Goal: Find contact information

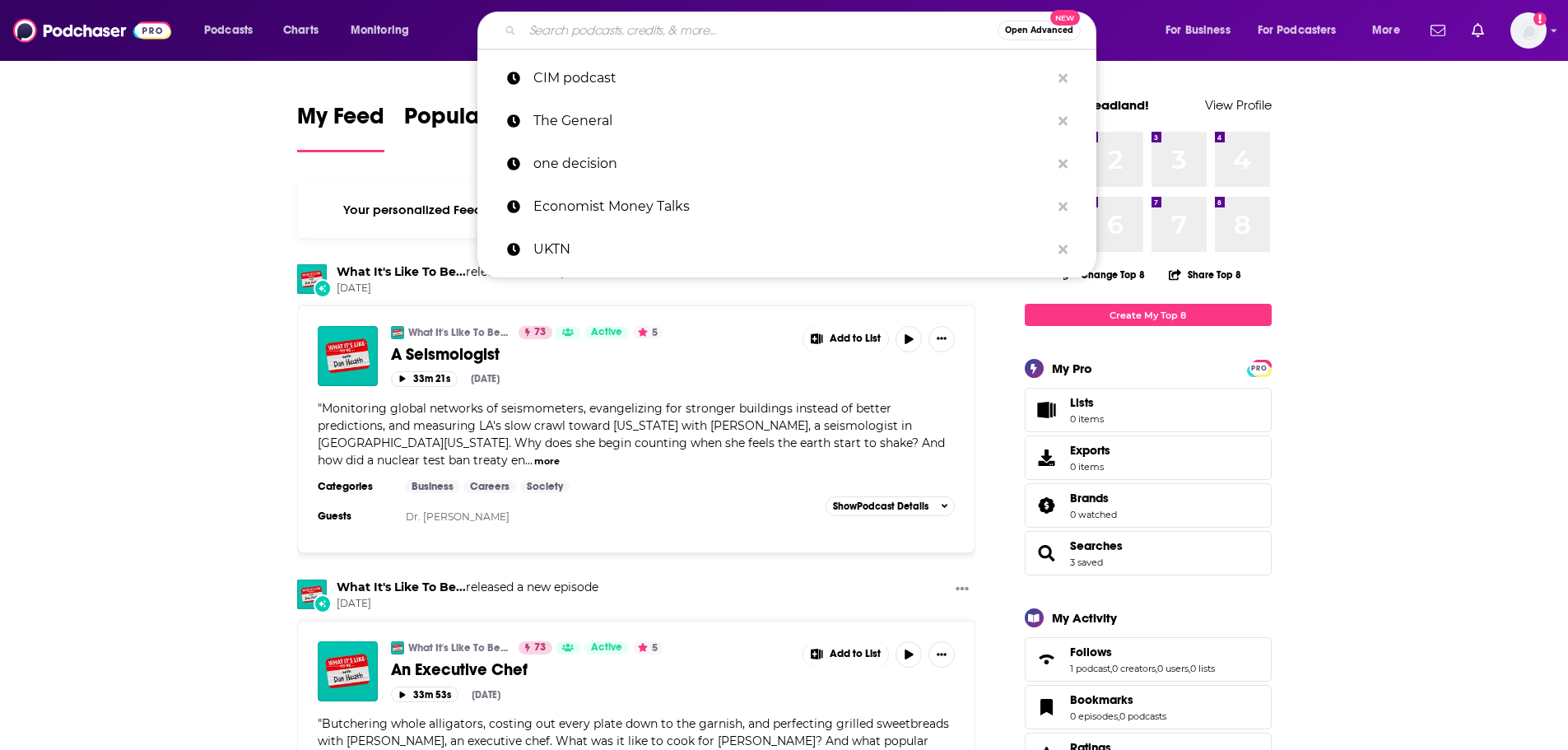
click at [693, 38] on input "Search podcasts, credits, & more..." at bounding box center [760, 30] width 475 height 26
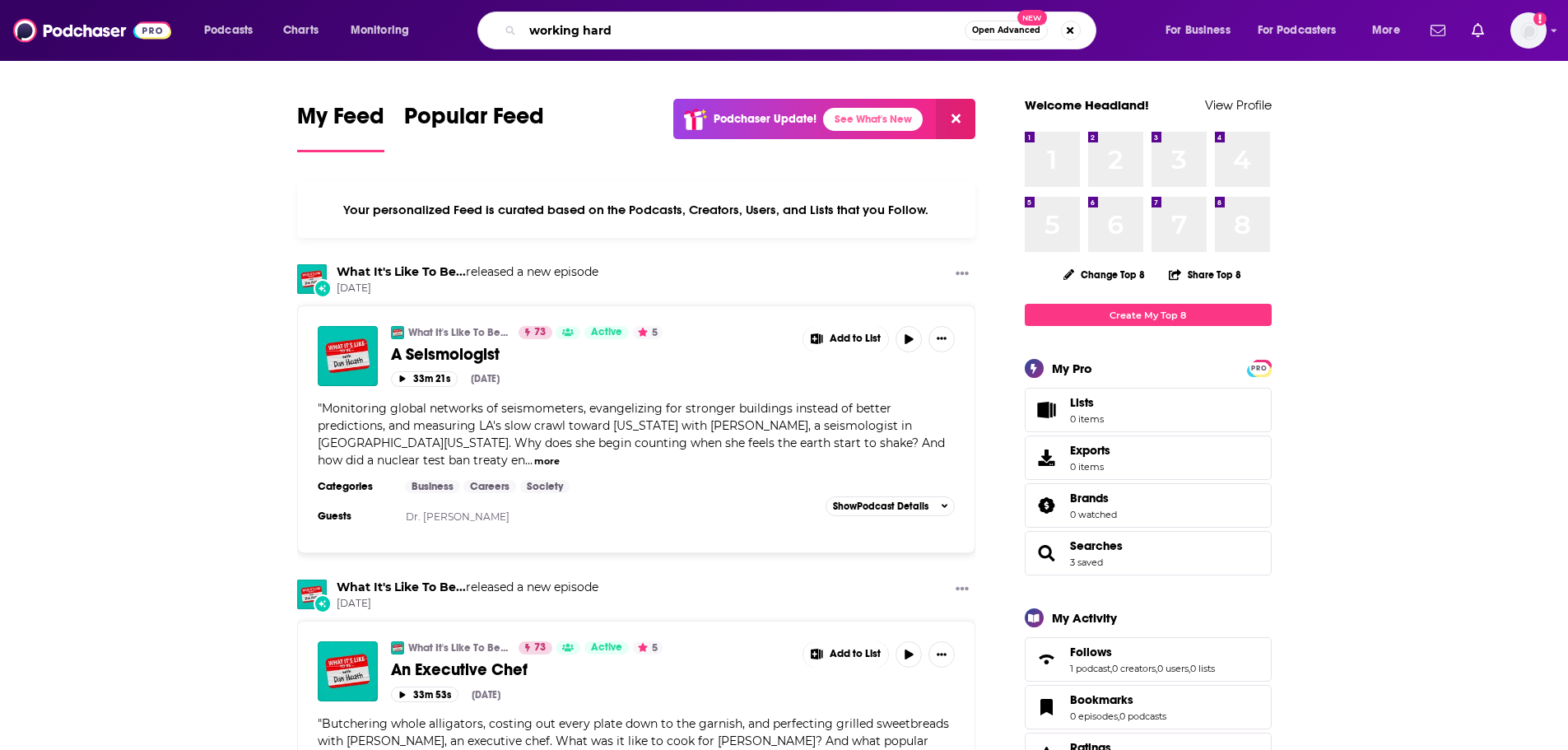
type input "working hard"
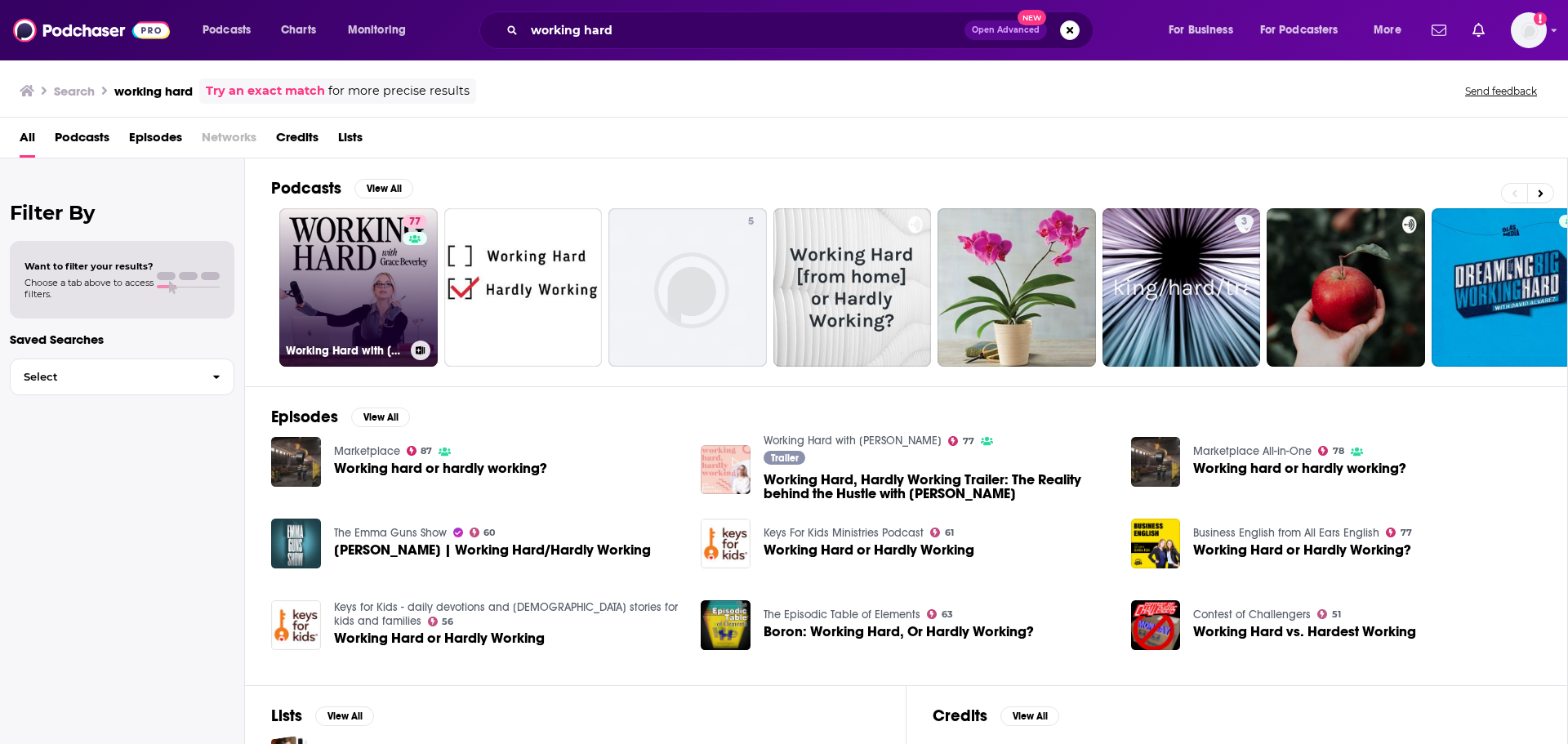
click at [337, 304] on link "77 Working Hard with [PERSON_NAME]" at bounding box center [358, 288] width 158 height 158
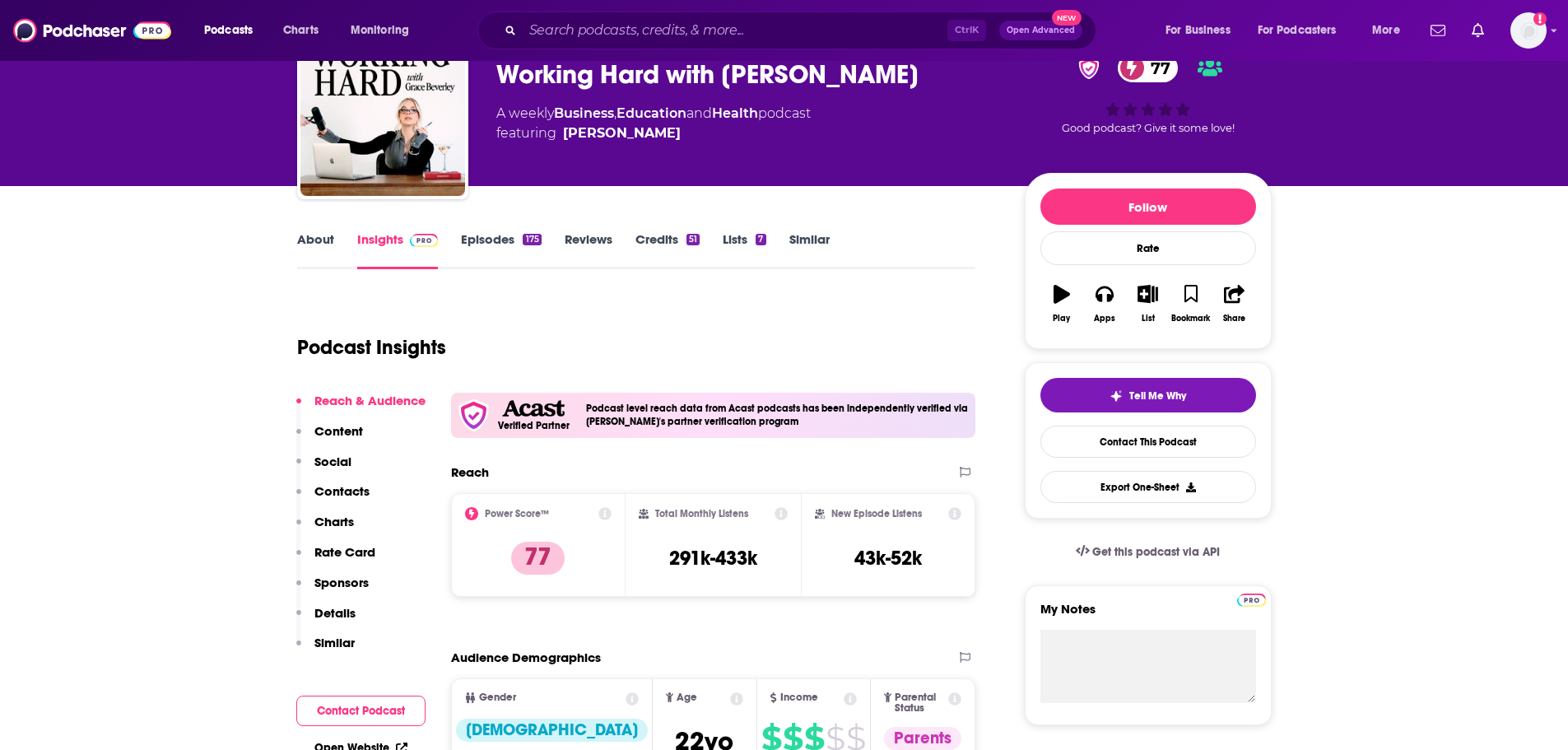
click at [328, 492] on p "Contacts" at bounding box center [342, 491] width 55 height 16
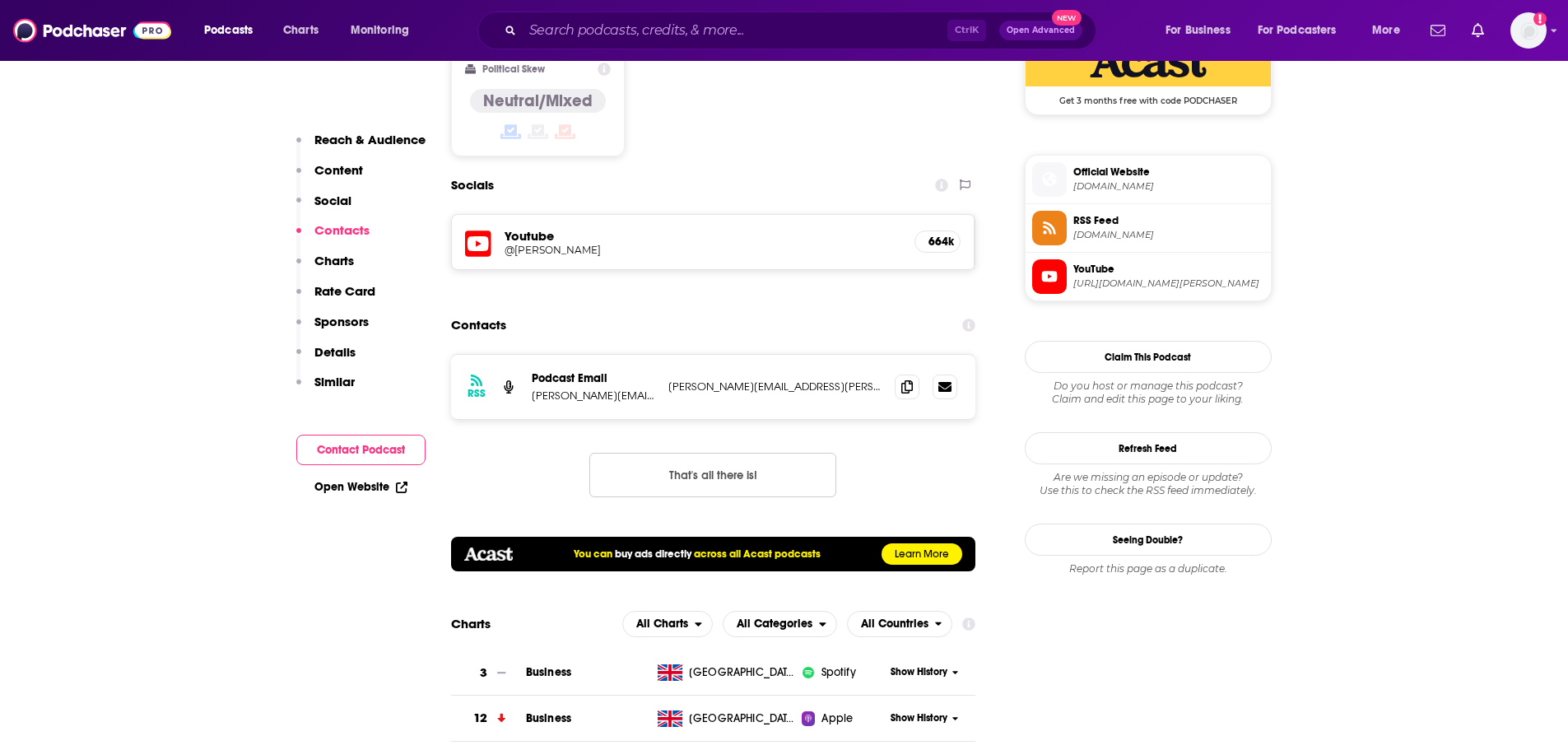
scroll to position [1408, 0]
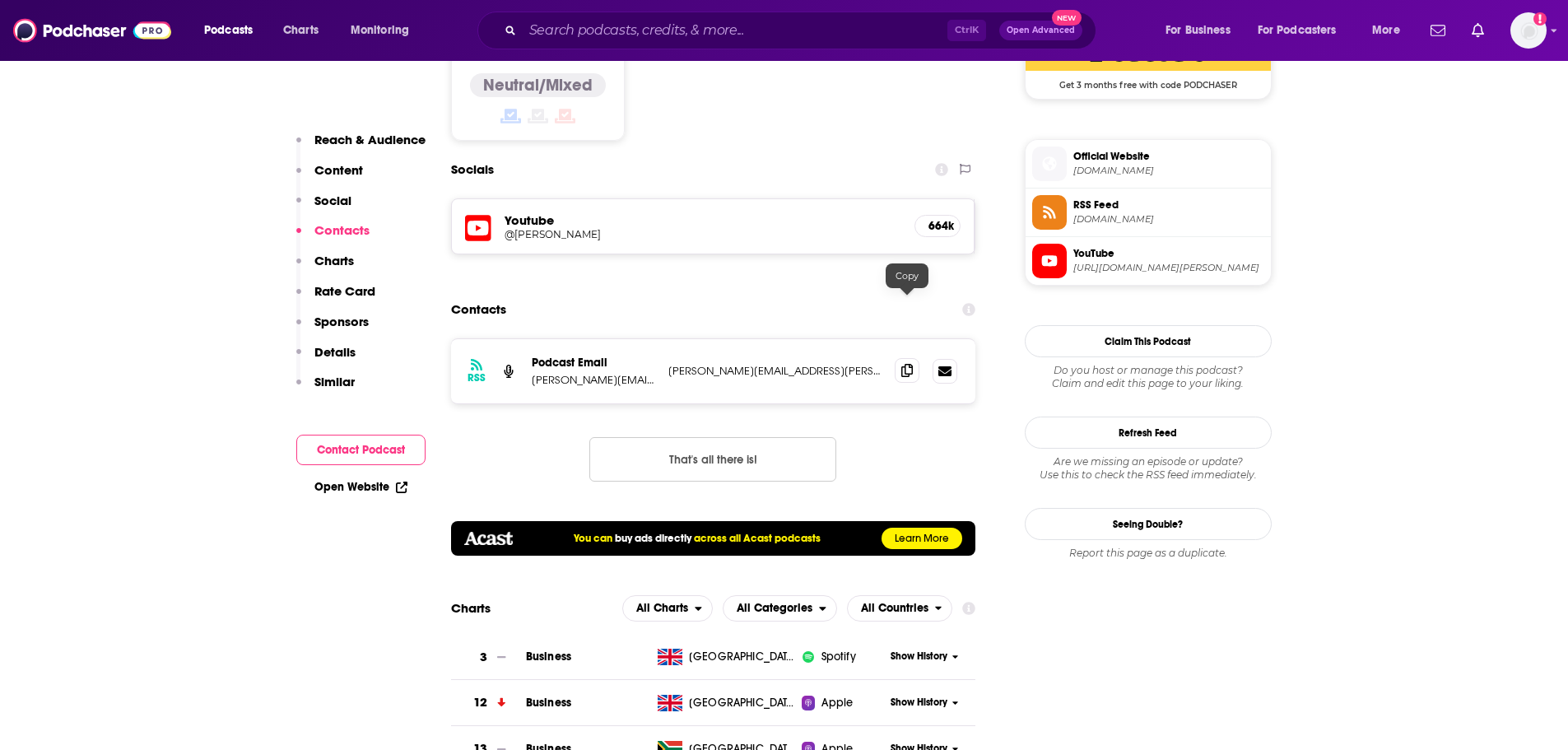
click at [916, 358] on span at bounding box center [906, 370] width 24 height 24
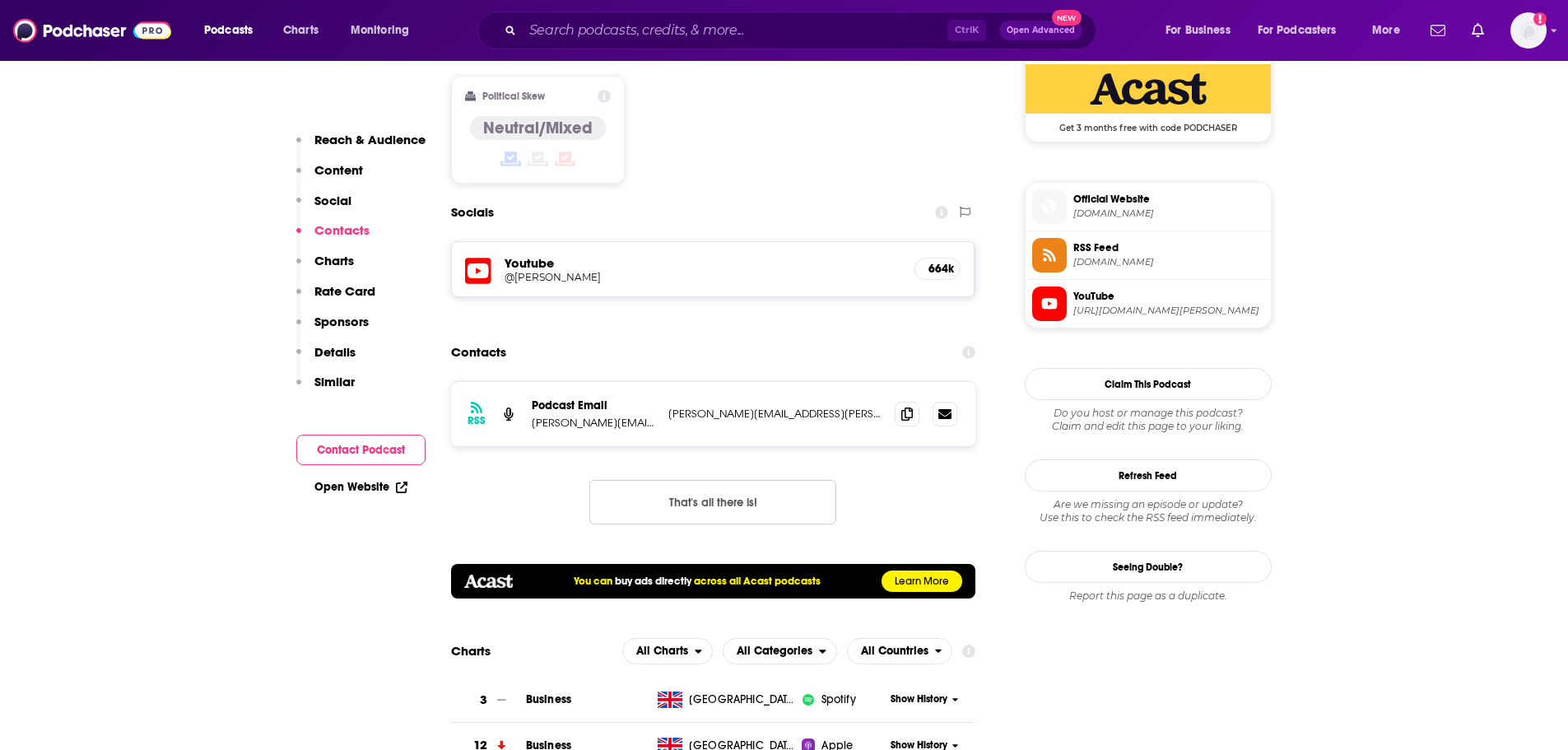
scroll to position [1326, 0]
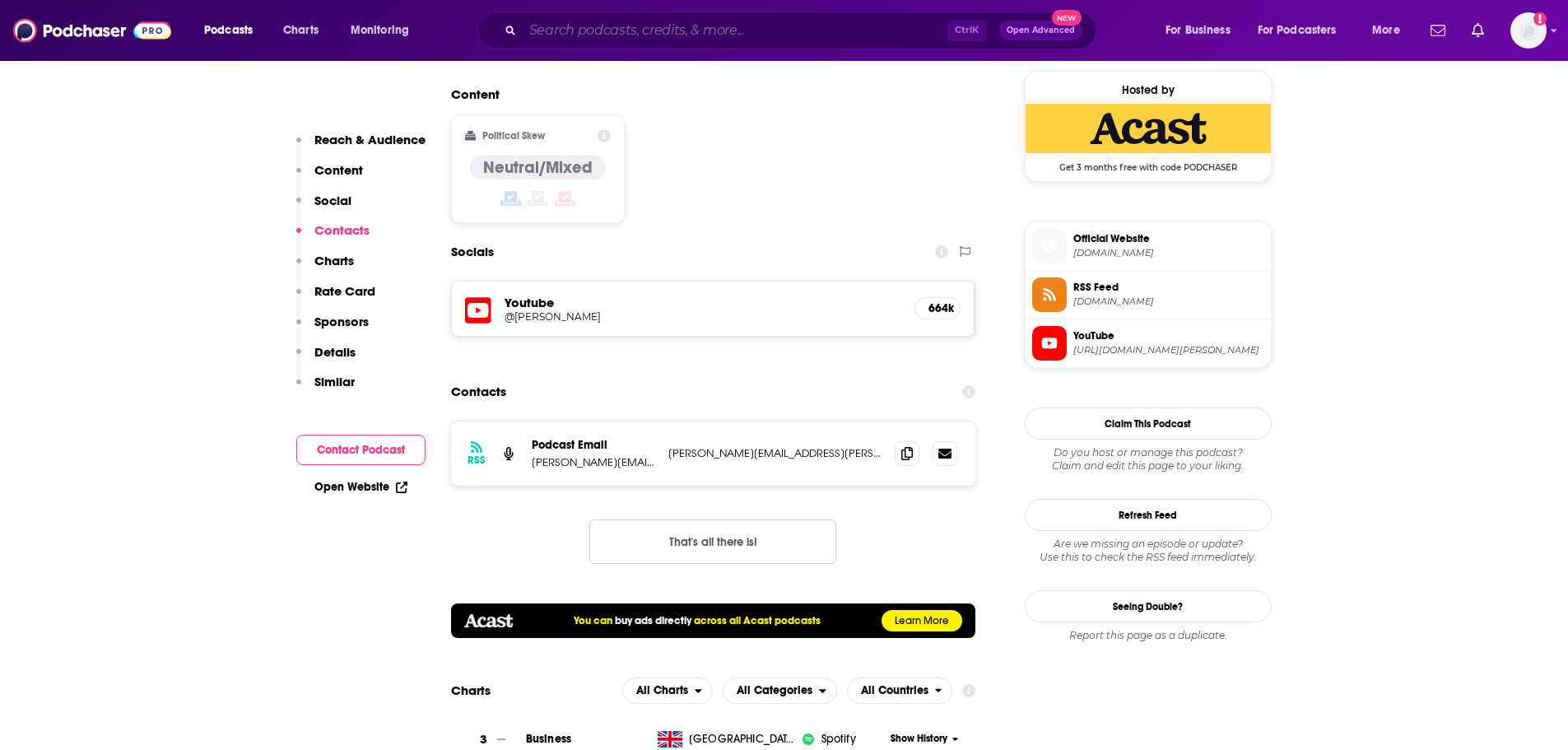
click at [606, 35] on input "Search podcasts, credits, & more..." at bounding box center [735, 30] width 424 height 26
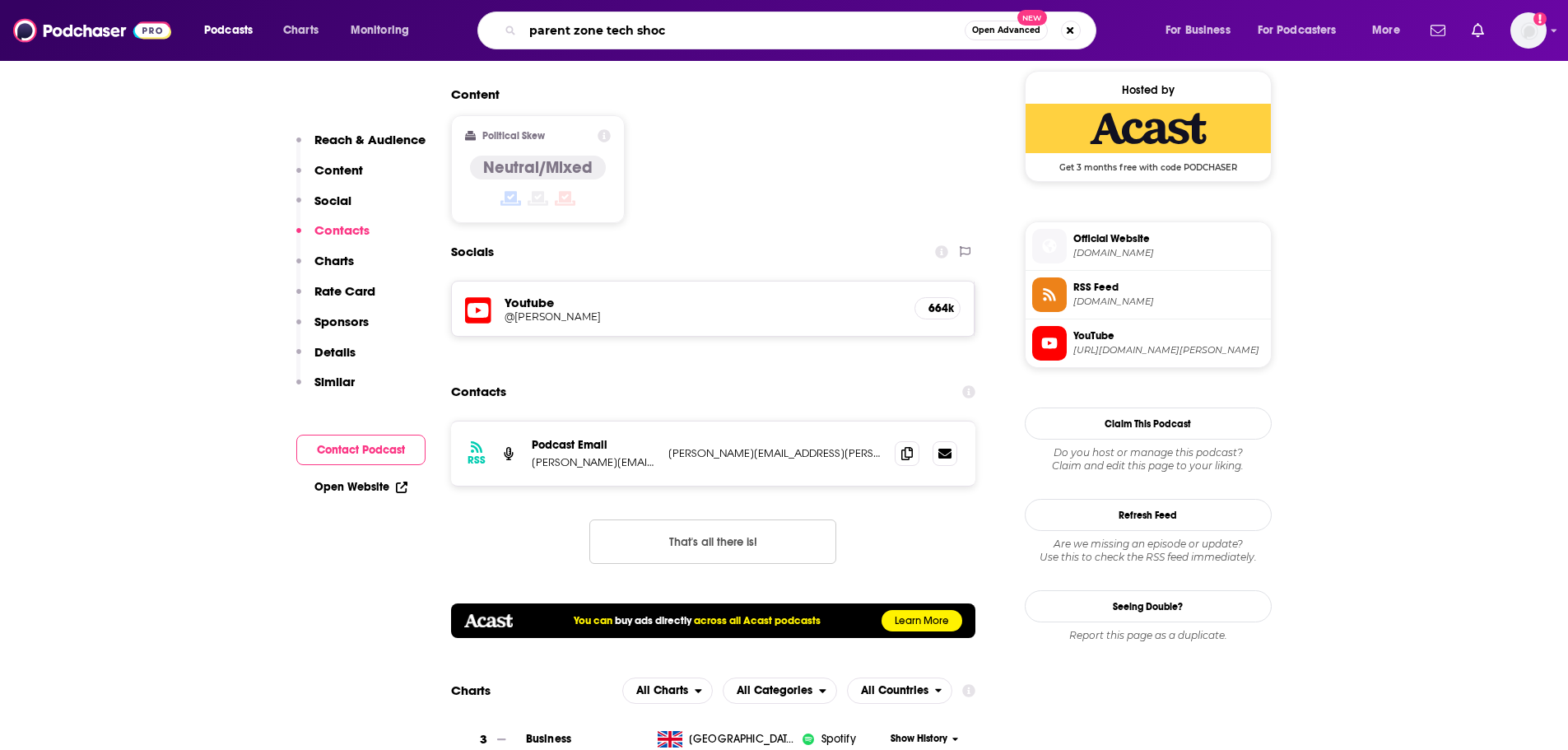
type input "parent zone tech shock"
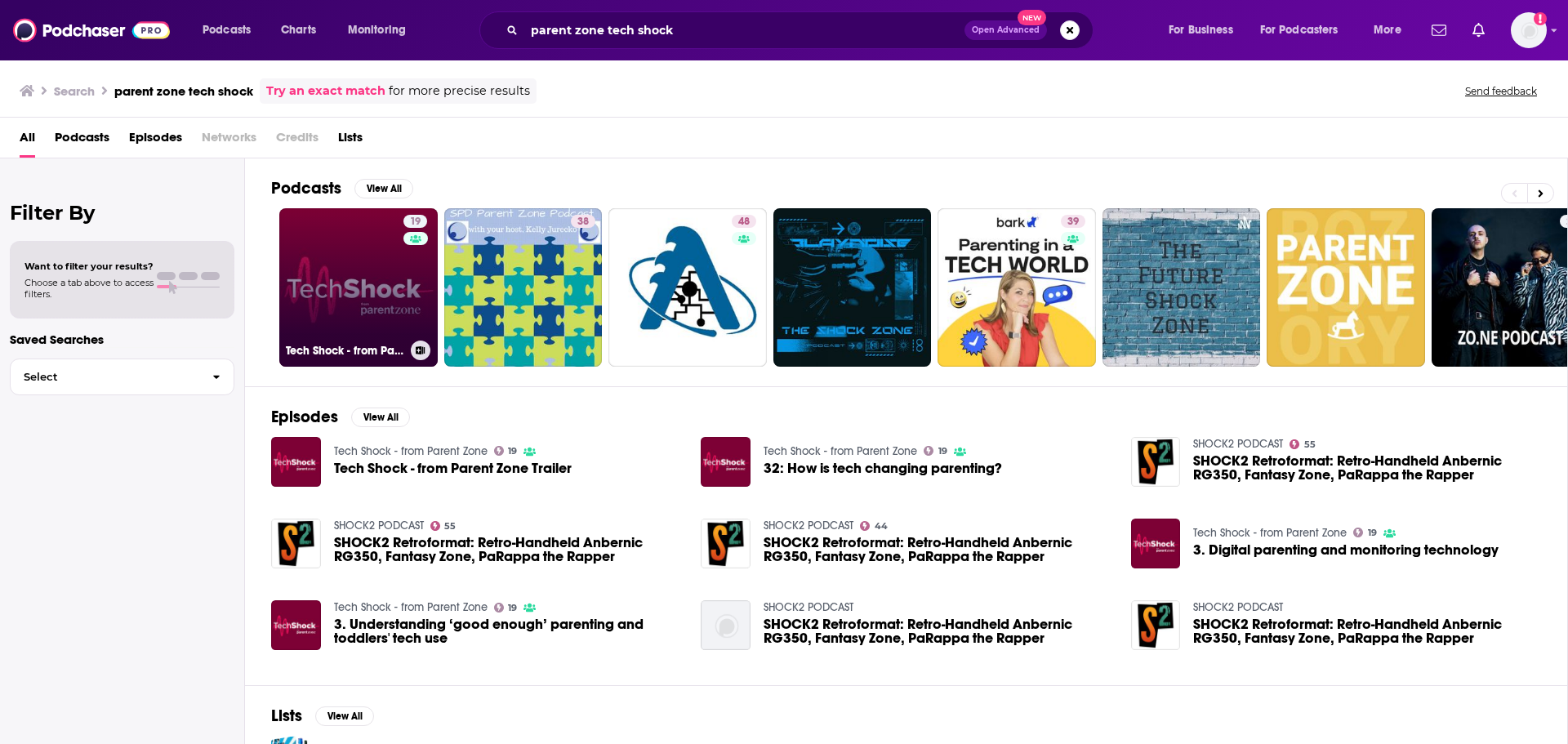
click at [358, 331] on link "19 Tech Shock - from Parent Zone" at bounding box center [358, 288] width 158 height 158
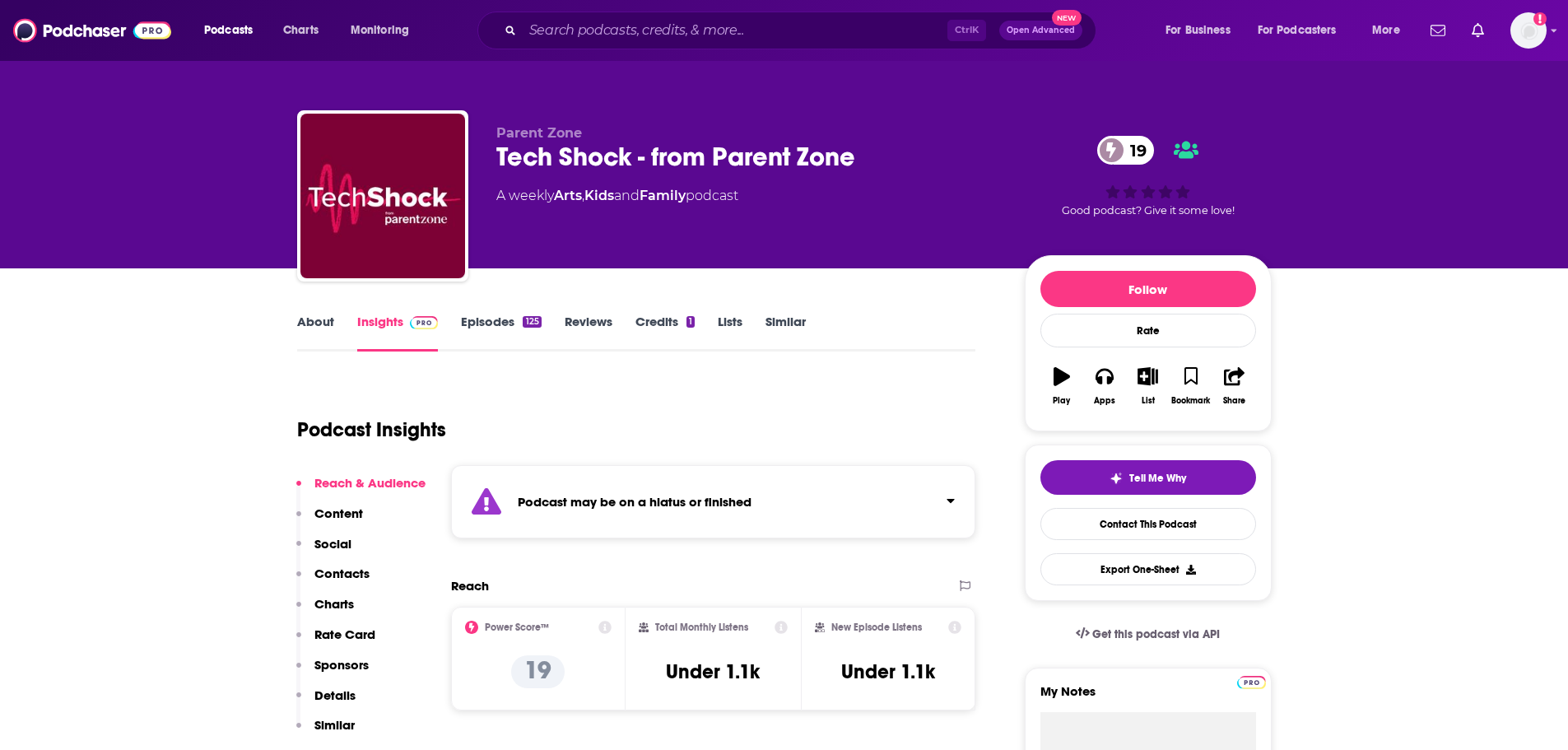
click at [338, 571] on p "Contacts" at bounding box center [342, 573] width 55 height 16
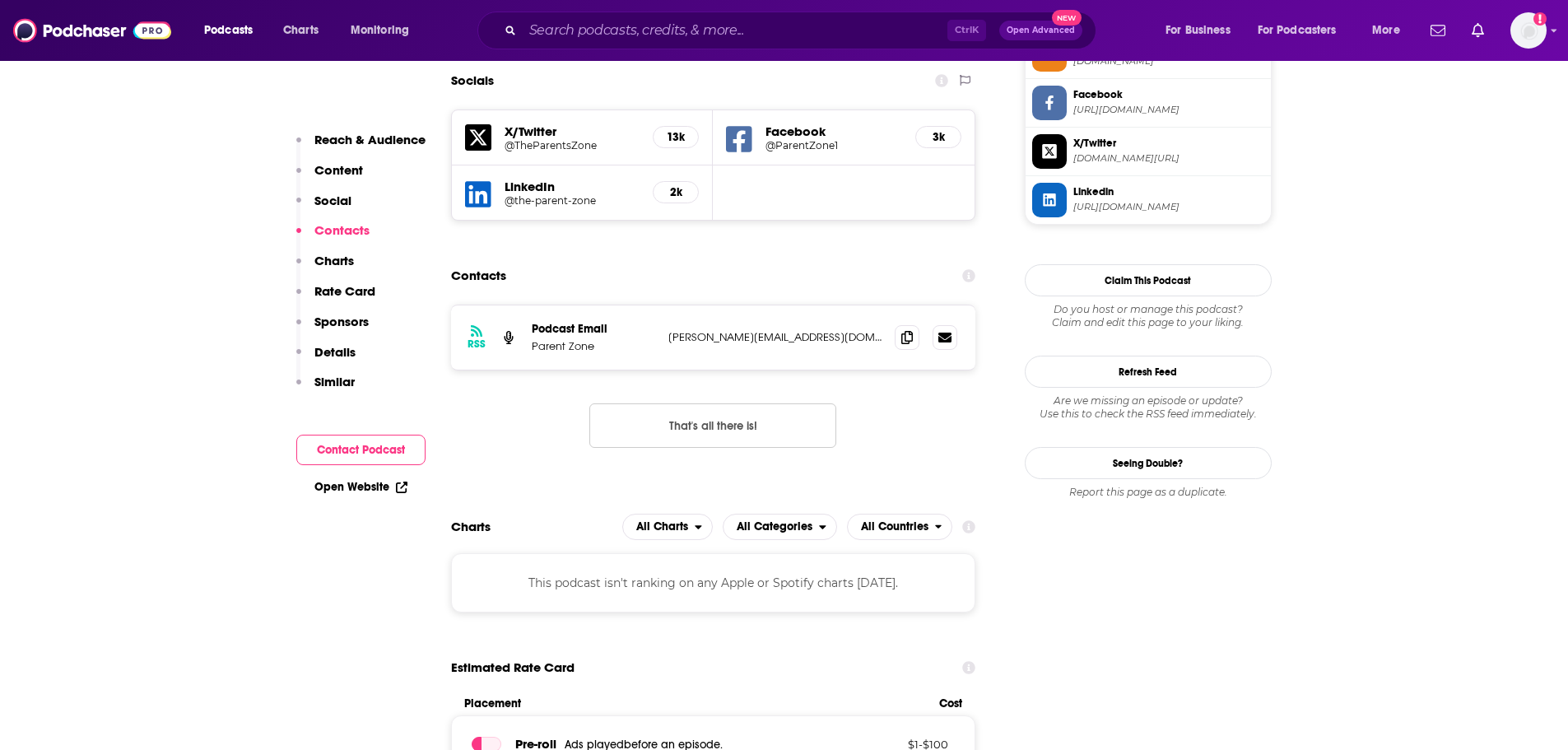
scroll to position [1596, 0]
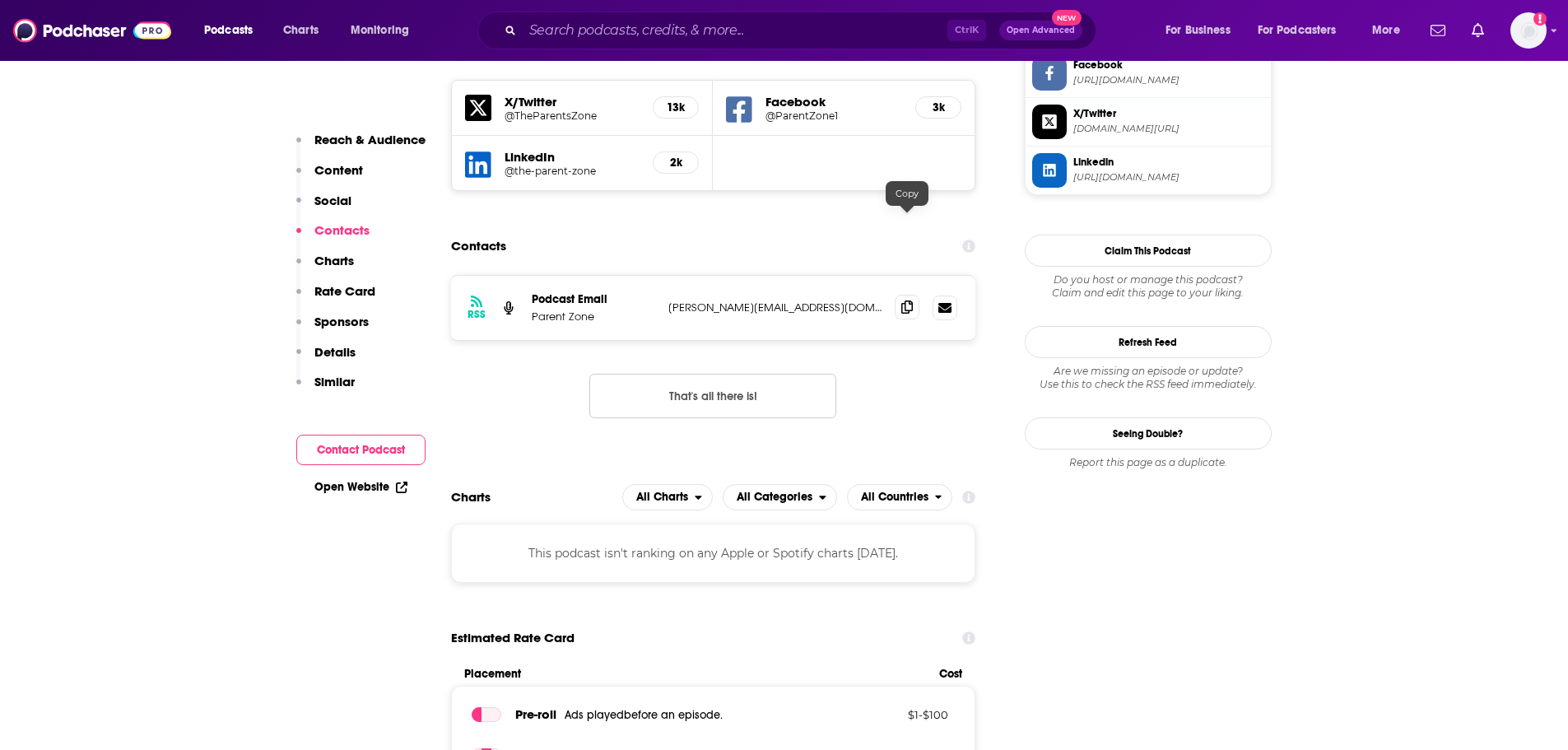
click at [901, 295] on span at bounding box center [906, 307] width 24 height 24
click at [588, 25] on input "Search podcasts, credits, & more..." at bounding box center [735, 30] width 424 height 26
drag, startPoint x: 587, startPoint y: 32, endPoint x: 605, endPoint y: 44, distance: 21.6
click at [587, 32] on input "Search podcasts, credits, & more..." at bounding box center [735, 30] width 424 height 26
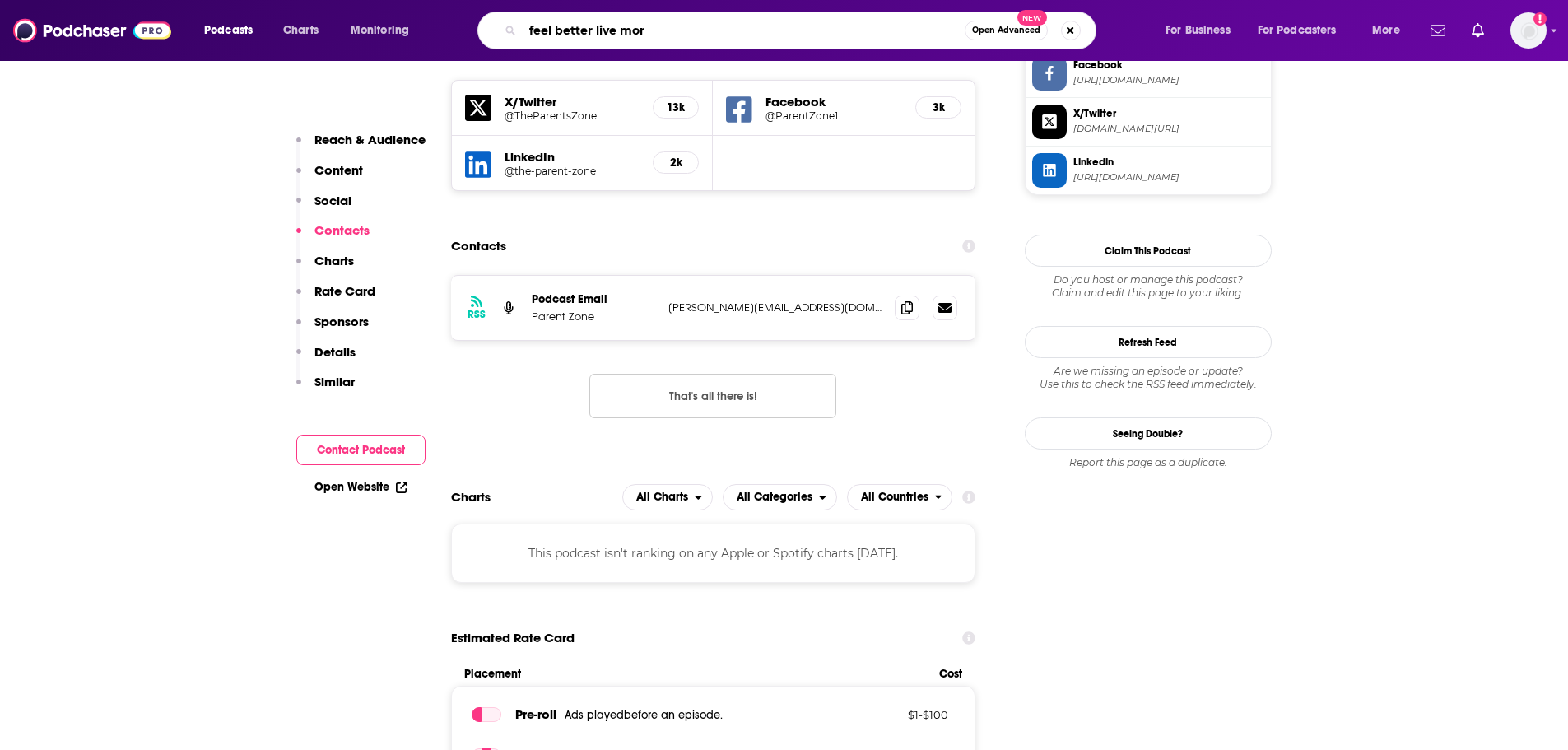
type input "feel better live more"
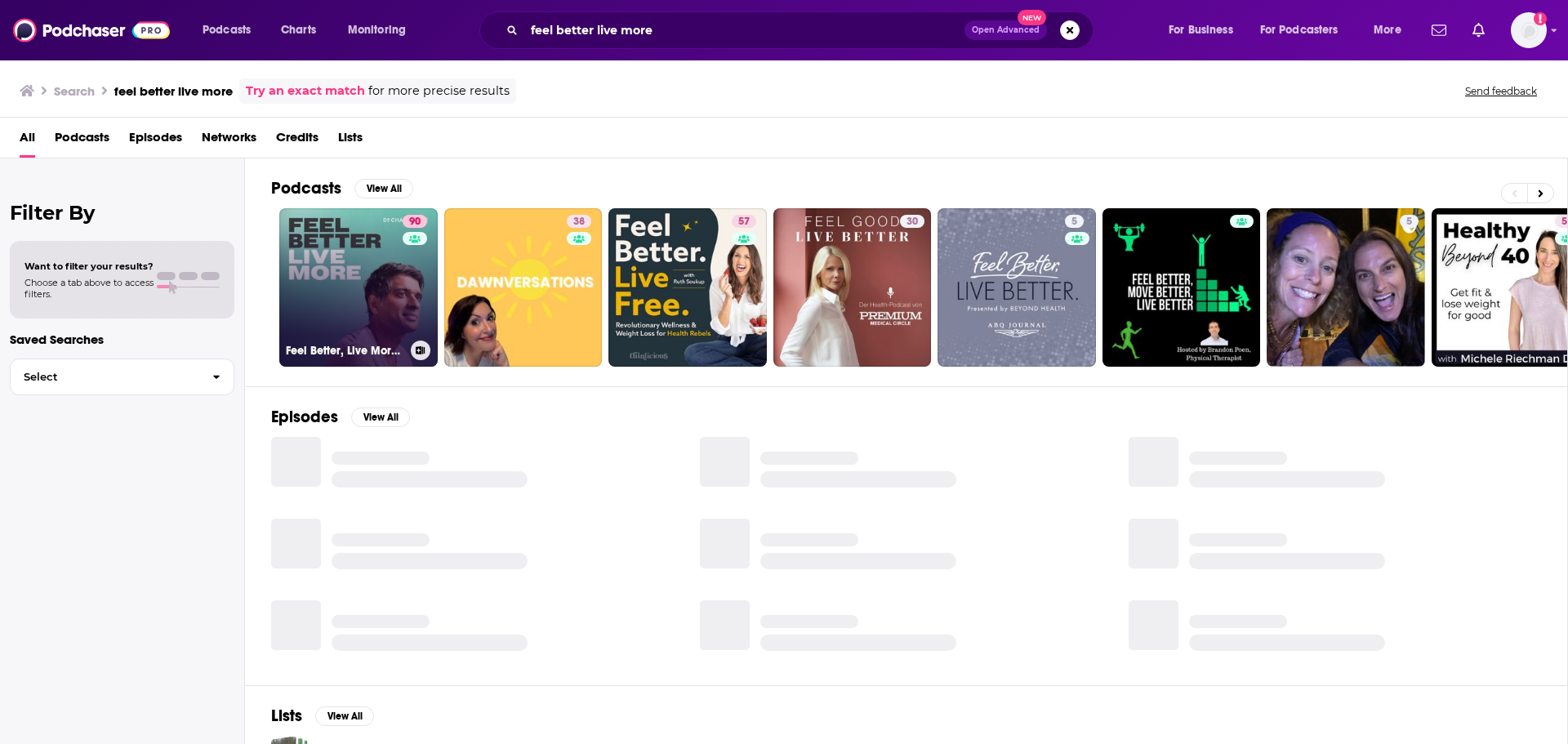
click at [387, 288] on link "90 Feel Better, Live More with [PERSON_NAME]" at bounding box center [358, 288] width 158 height 158
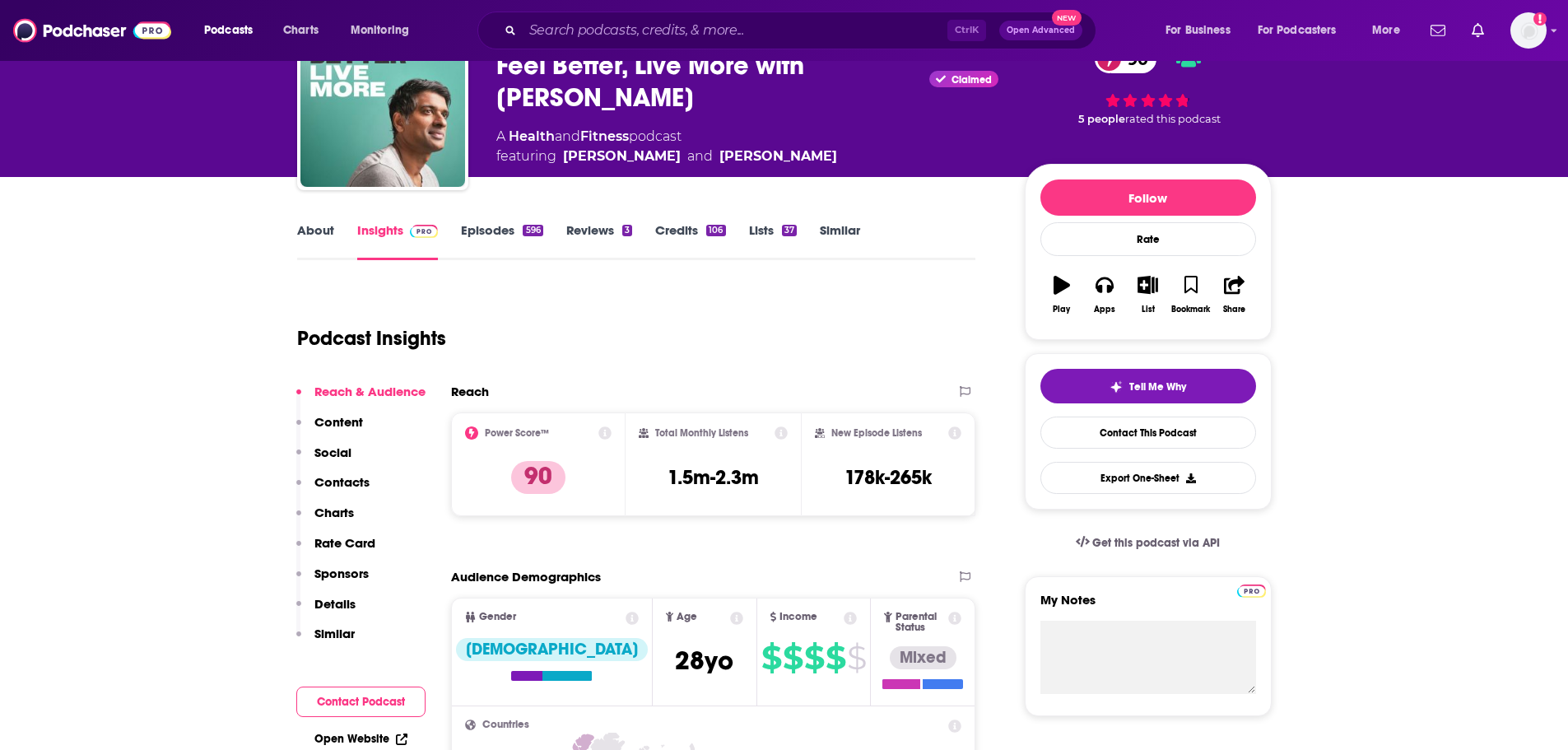
scroll to position [247, 0]
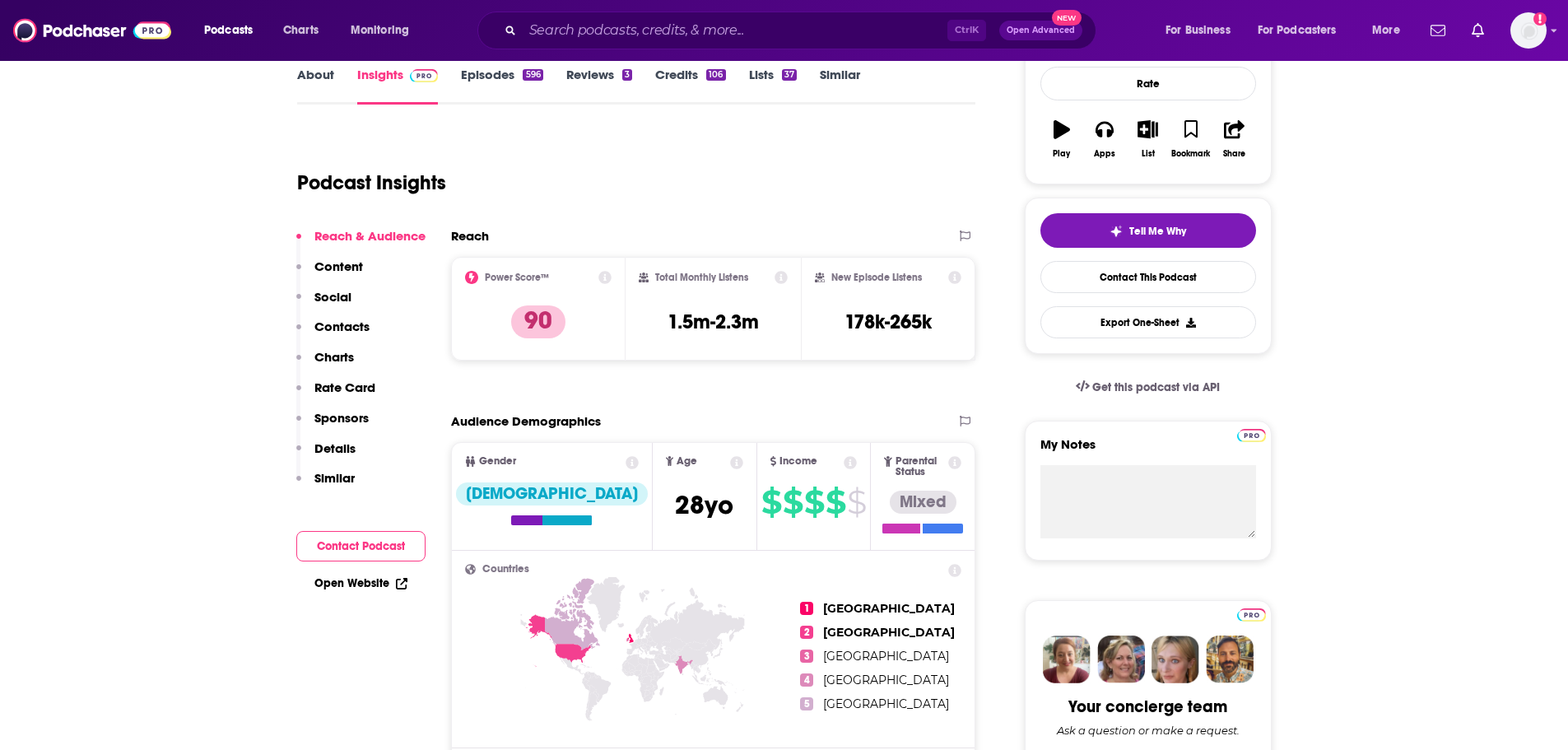
click at [348, 327] on p "Contacts" at bounding box center [342, 326] width 55 height 16
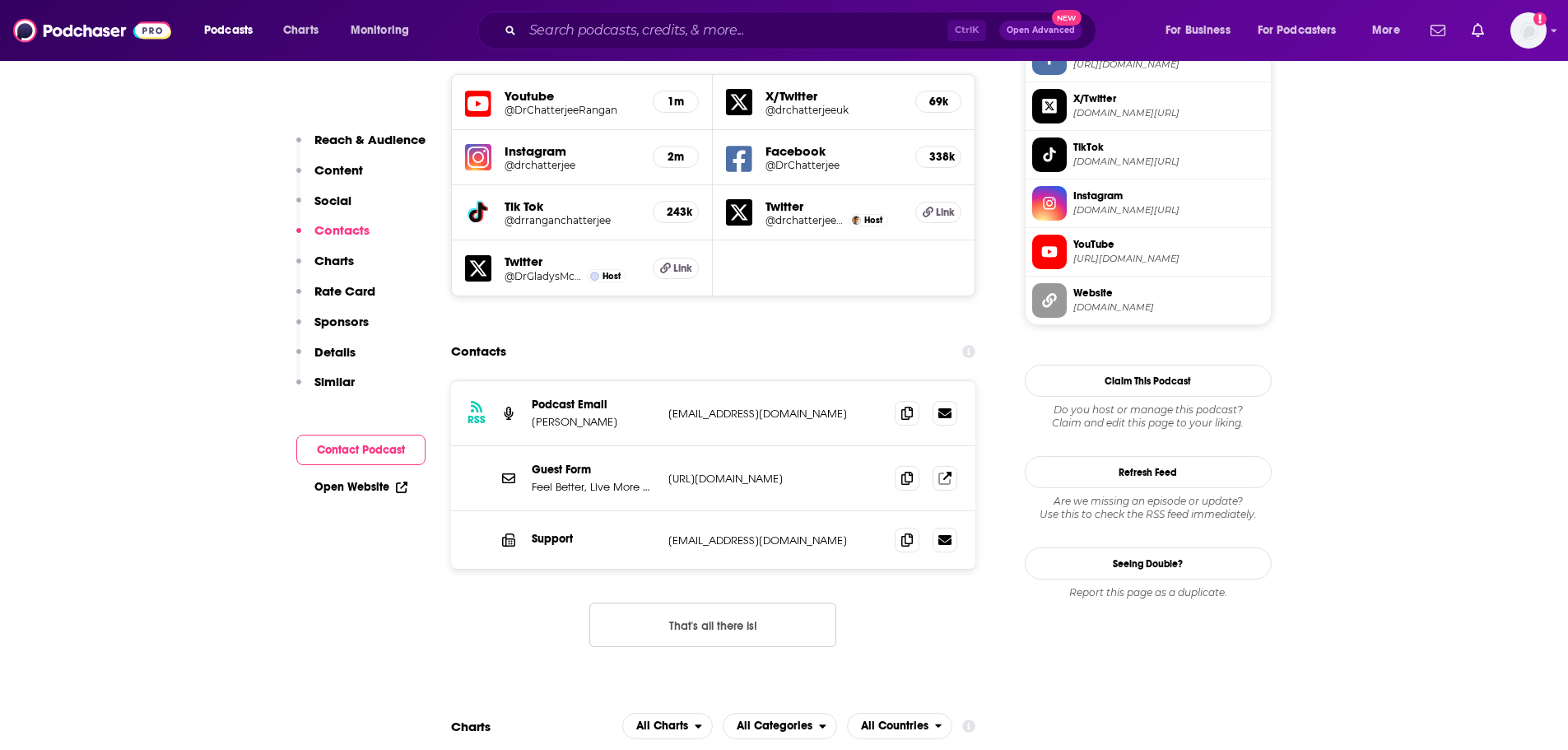
scroll to position [1484, 0]
